Goal: Task Accomplishment & Management: Use online tool/utility

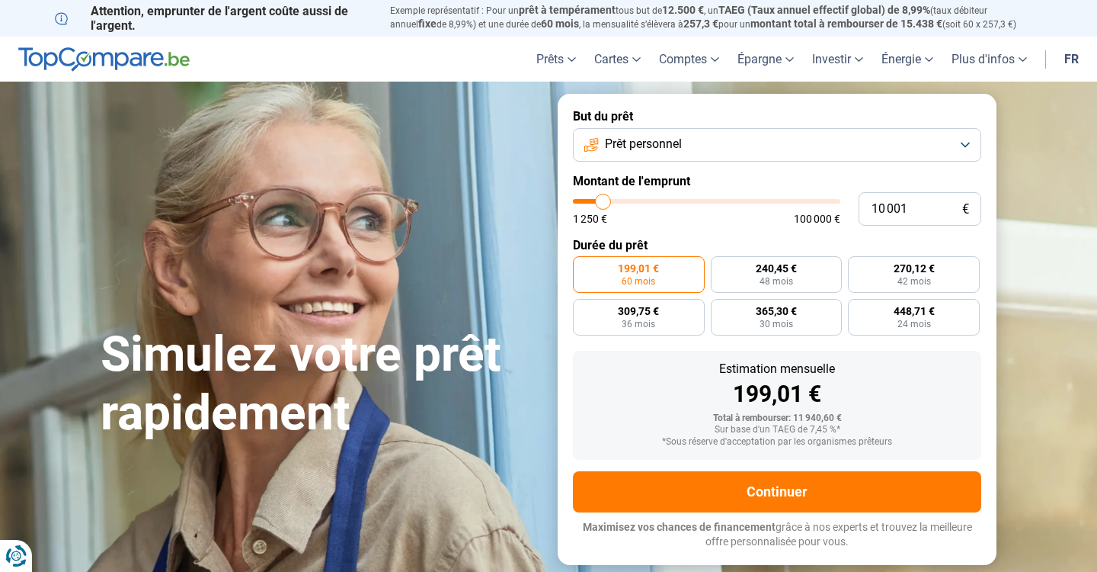
click at [605, 200] on input "range" at bounding box center [706, 201] width 267 height 5
type input "10000"
radio input "true"
drag, startPoint x: 917, startPoint y: 203, endPoint x: 760, endPoint y: 200, distance: 157.0
click at [758, 203] on div "10 001 € 1 250 € 100 000 €" at bounding box center [777, 209] width 408 height 34
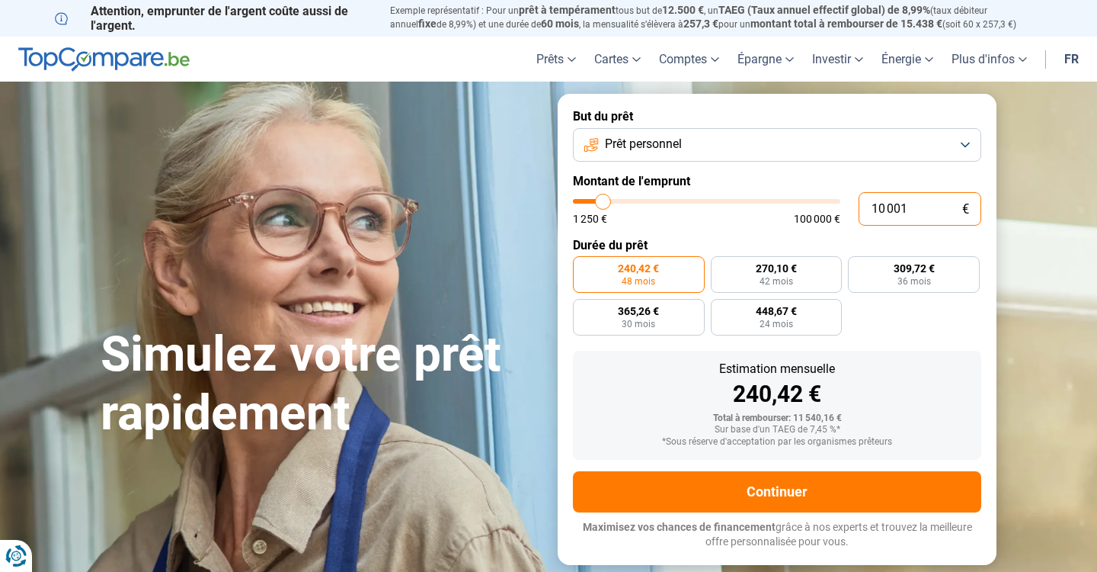
type input "1"
type input "1250"
type input "15"
type input "1250"
type input "150"
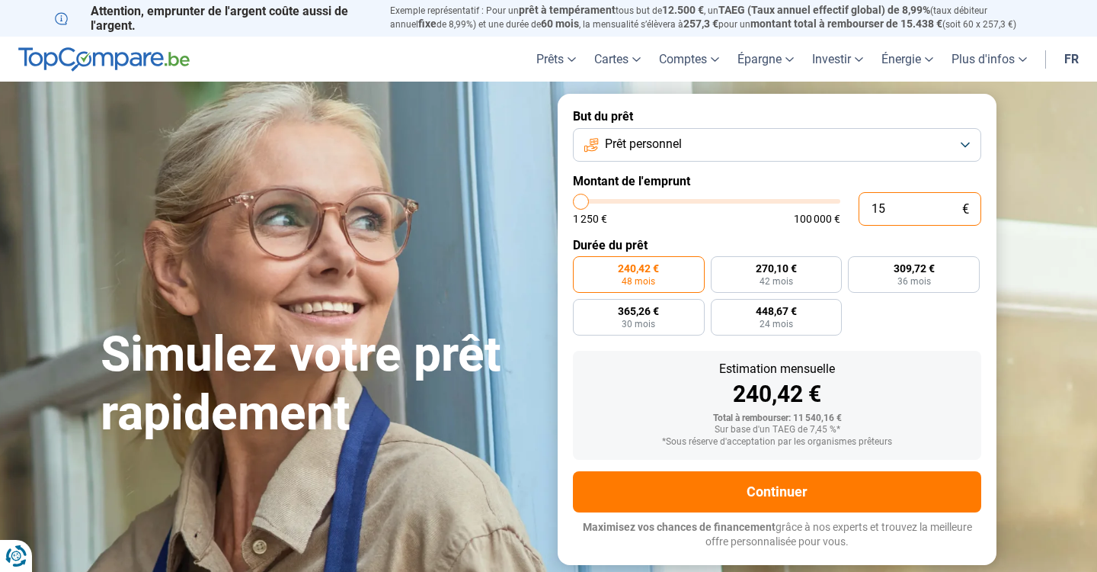
type input "1250"
type input "1 500"
type input "1500"
type input "15 000"
type input "15000"
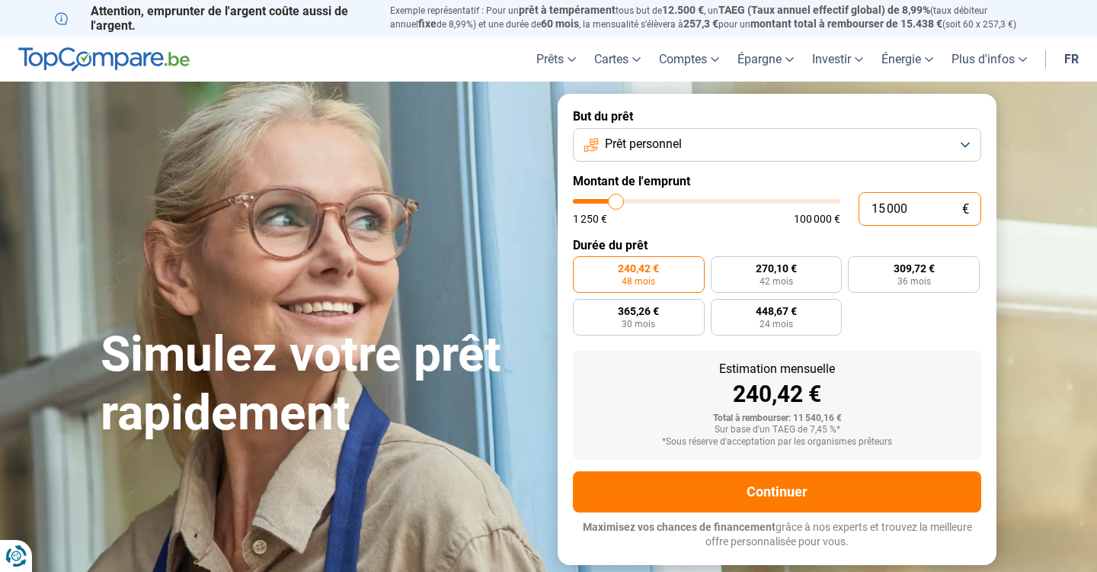
radio input "false"
type input "15 000"
click at [633, 146] on span "Prêt personnel" at bounding box center [643, 144] width 77 height 17
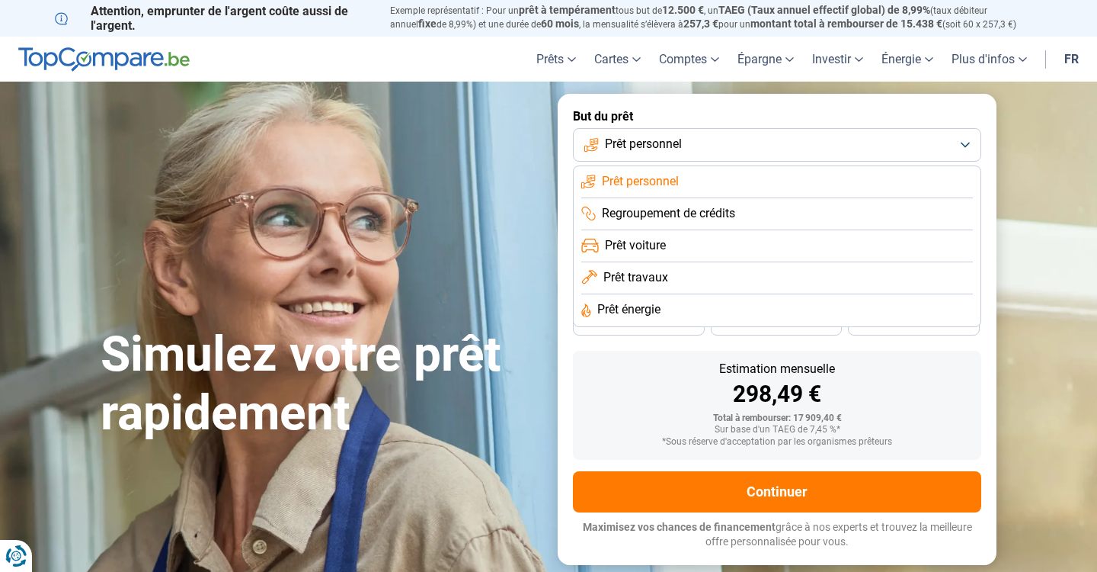
click at [638, 274] on span "Prêt travaux" at bounding box center [636, 277] width 65 height 17
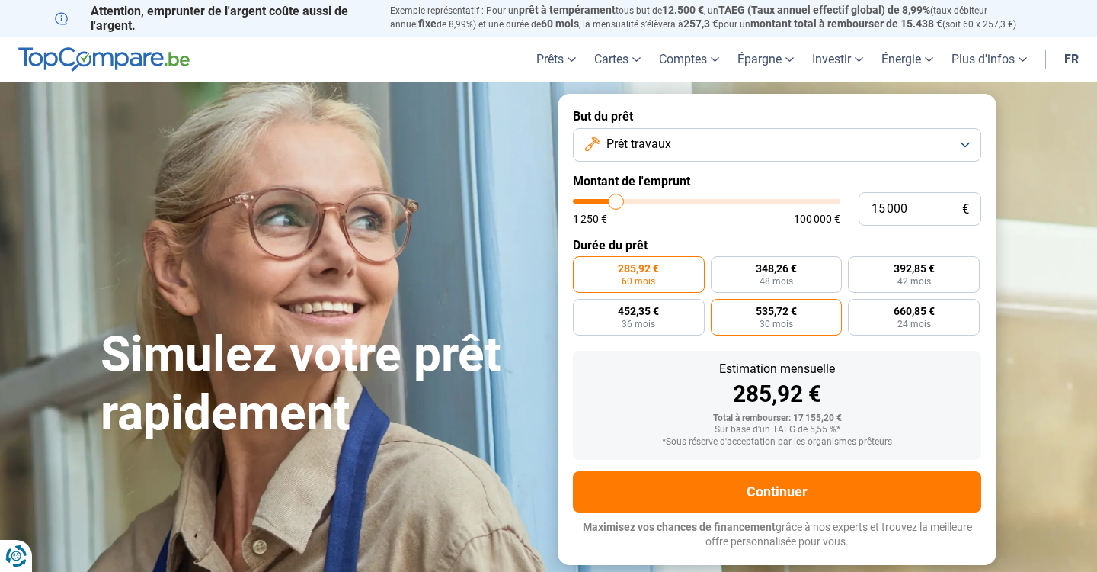
click at [752, 312] on label "535,72 € 30 mois" at bounding box center [777, 317] width 132 height 37
click at [721, 309] on input "535,72 € 30 mois" at bounding box center [716, 304] width 10 height 10
radio input "true"
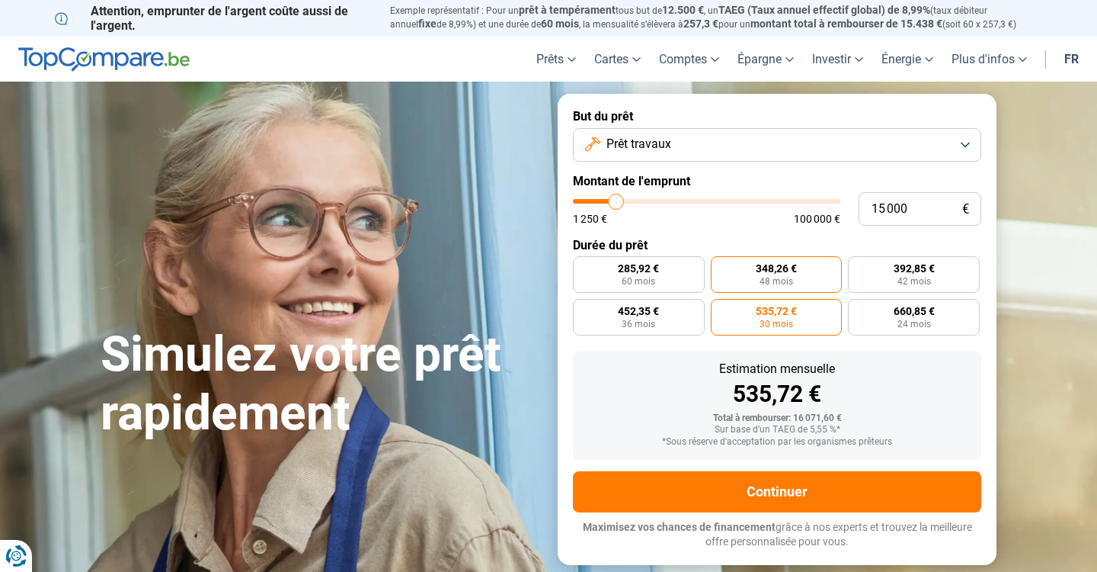
click at [757, 275] on label "348,26 € 48 mois" at bounding box center [777, 274] width 132 height 37
click at [721, 266] on input "348,26 € 48 mois" at bounding box center [716, 261] width 10 height 10
radio input "true"
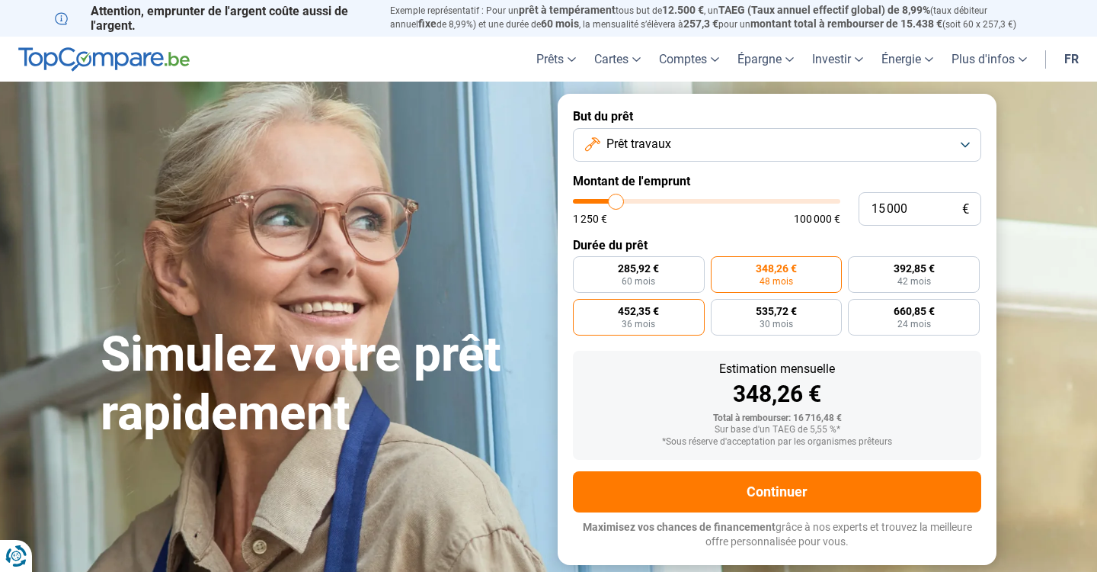
click at [671, 312] on label "452,35 € 36 mois" at bounding box center [639, 317] width 132 height 37
click at [583, 309] on input "452,35 € 36 mois" at bounding box center [578, 304] width 10 height 10
radio input "true"
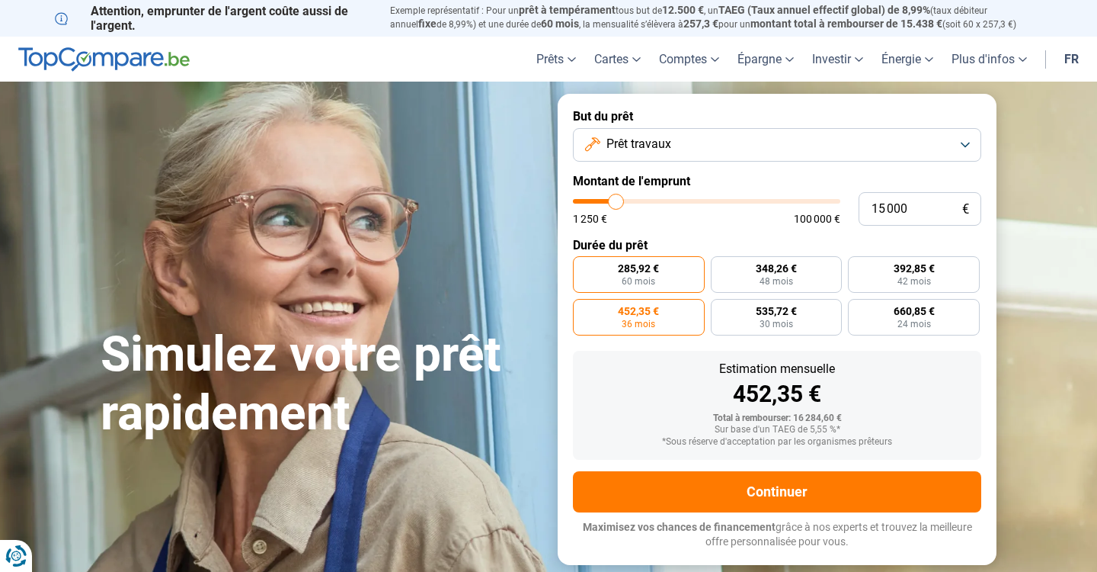
click at [656, 280] on label "285,92 € 60 mois" at bounding box center [639, 274] width 132 height 37
click at [583, 266] on input "285,92 € 60 mois" at bounding box center [578, 261] width 10 height 10
radio input "true"
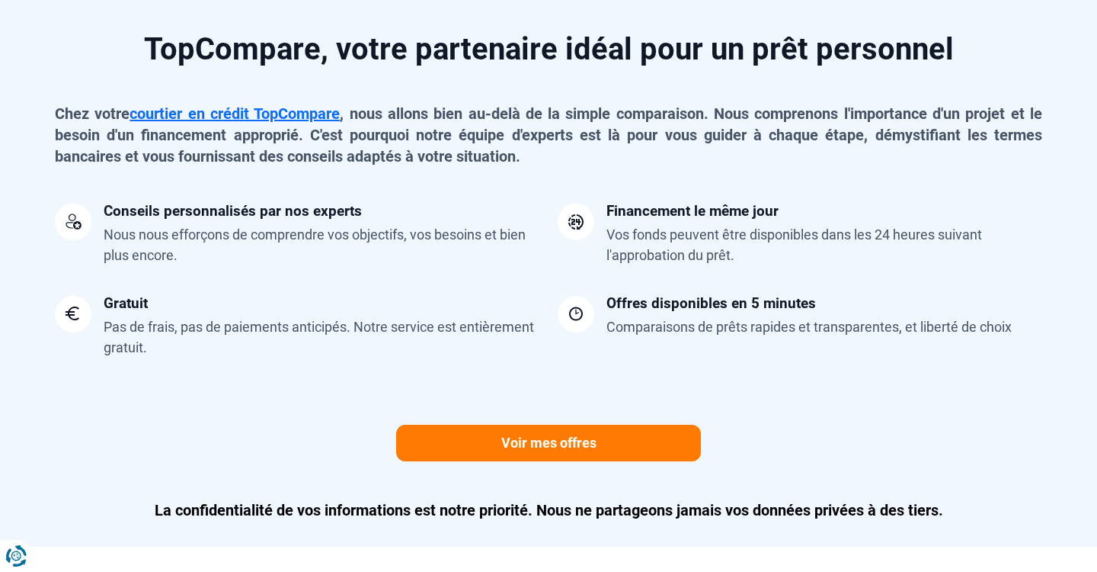
scroll to position [1196, 0]
